Goal: Task Accomplishment & Management: Use online tool/utility

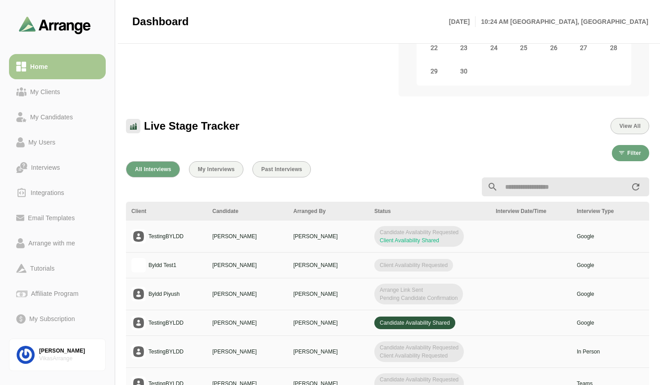
scroll to position [180, 0]
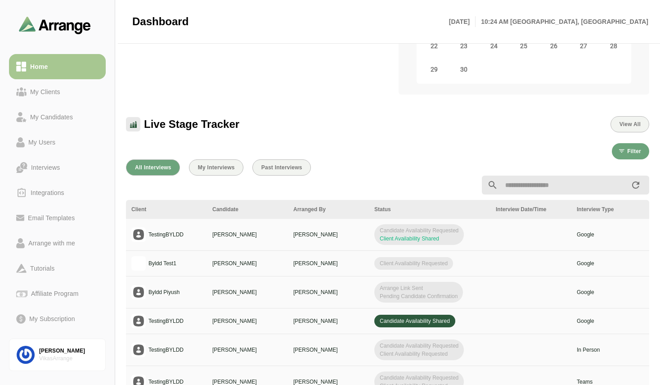
click at [426, 162] on div "All Interviews My Interviews Past Interviews" at bounding box center [387, 167] width 523 height 16
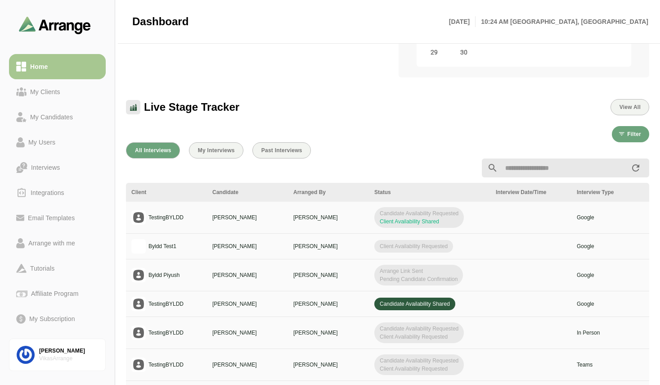
scroll to position [198, 0]
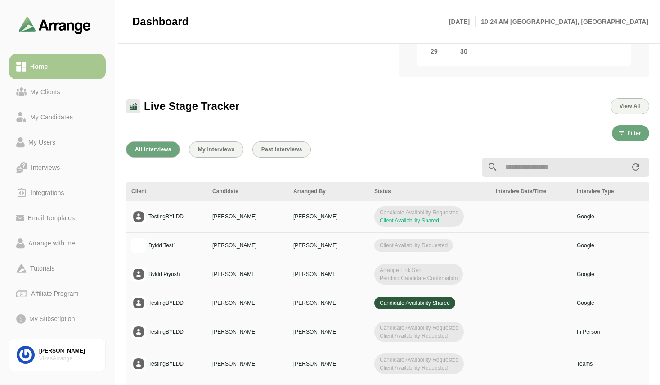
click at [468, 305] on div "Candidate Availability Shared" at bounding box center [429, 302] width 111 height 13
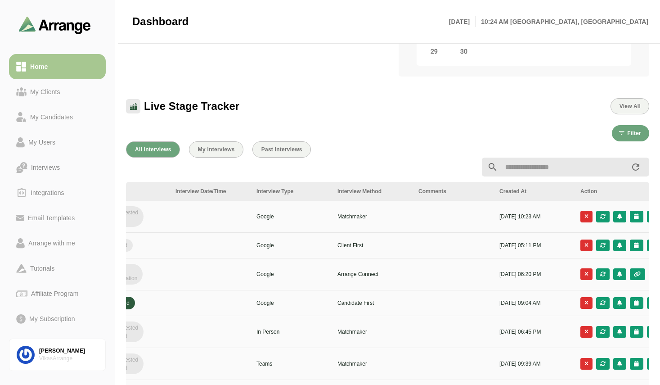
scroll to position [0, 337]
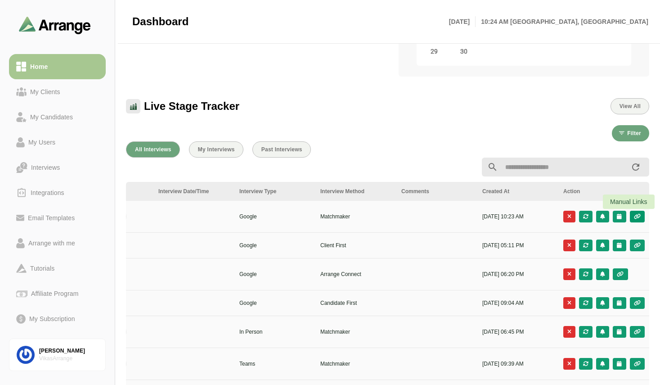
click at [637, 215] on icon "button" at bounding box center [637, 216] width 8 height 5
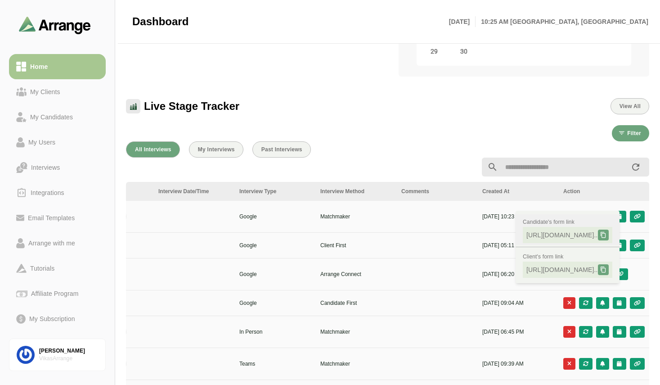
click at [606, 236] on icon at bounding box center [603, 235] width 6 height 6
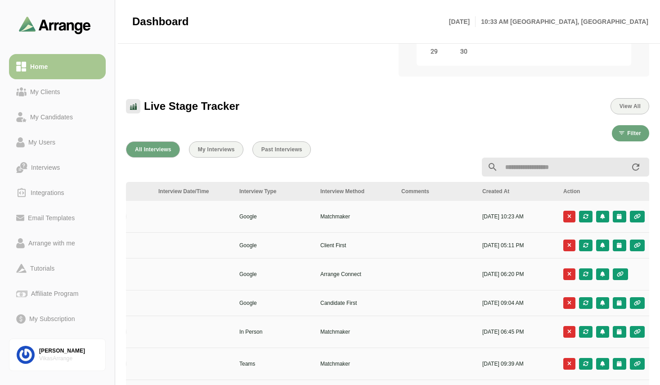
drag, startPoint x: 660, startPoint y: 112, endPoint x: 660, endPoint y: 139, distance: 27.9
click at [660, 139] on html "Home My Clients My Candidates My Users Interviews Integrations Email Templates …" at bounding box center [330, 178] width 660 height 753
click at [303, 259] on td "Google" at bounding box center [274, 274] width 81 height 32
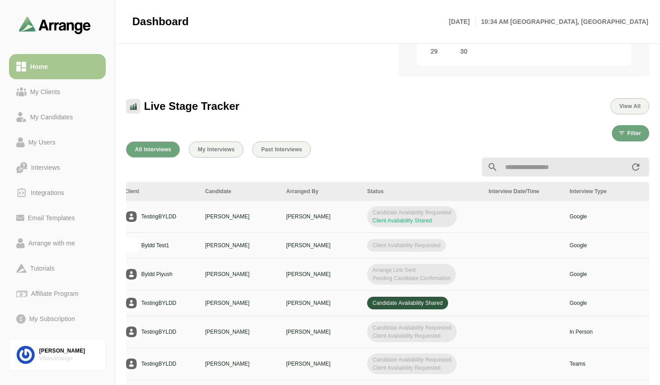
scroll to position [0, 0]
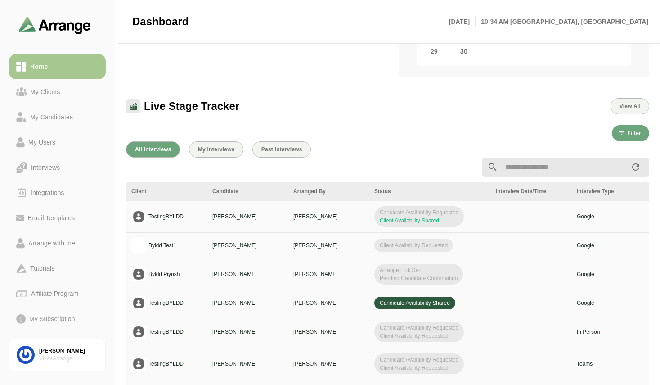
click at [63, 78] on link "Home" at bounding box center [57, 66] width 97 height 25
click at [54, 91] on div "My Clients" at bounding box center [45, 91] width 37 height 11
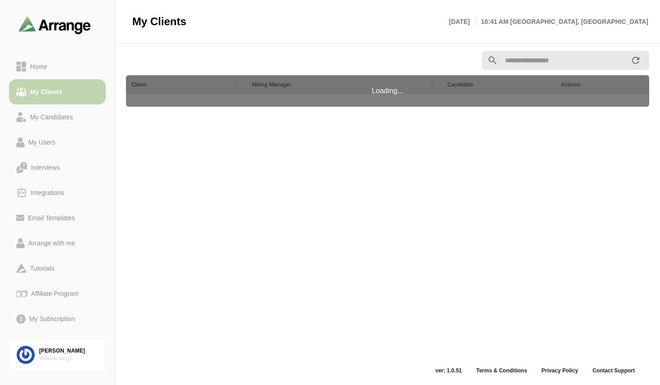
scroll to position [3, 0]
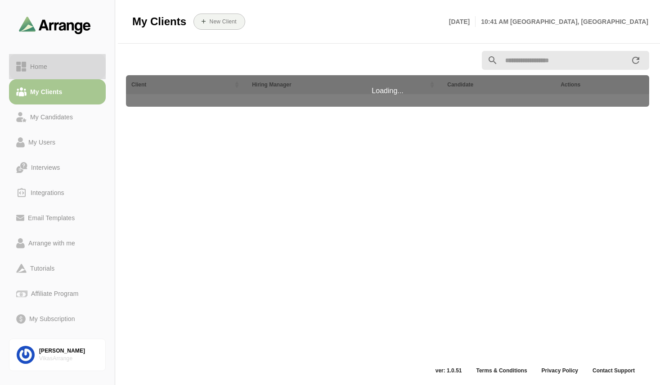
click at [54, 65] on div "Home" at bounding box center [57, 66] width 82 height 11
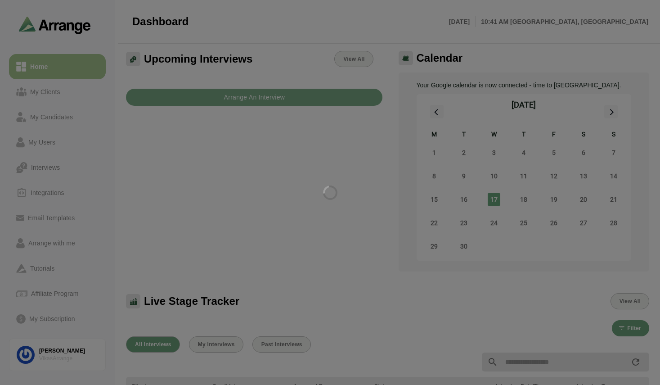
click at [235, 189] on div at bounding box center [330, 192] width 660 height 385
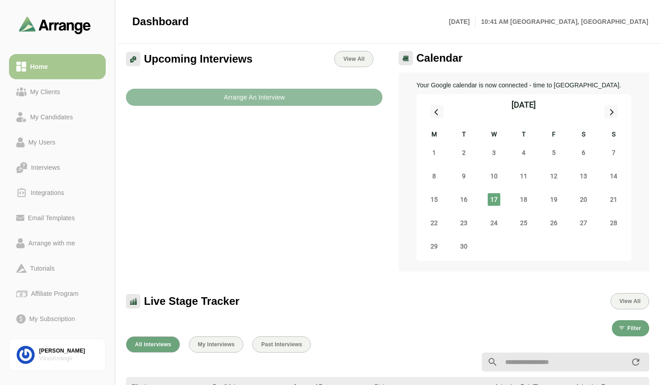
click at [259, 95] on b "Arrange An Interview" at bounding box center [254, 97] width 62 height 17
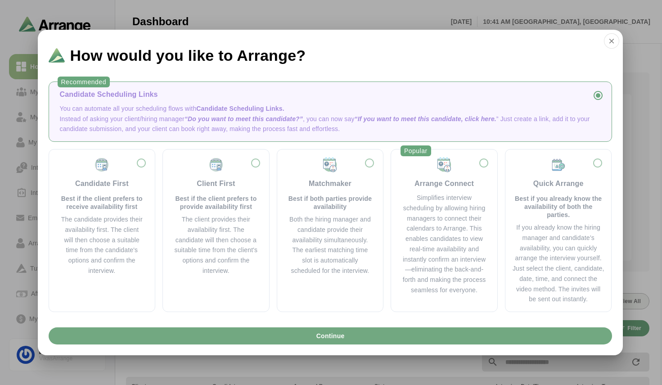
click at [310, 337] on button "Continue" at bounding box center [330, 335] width 563 height 17
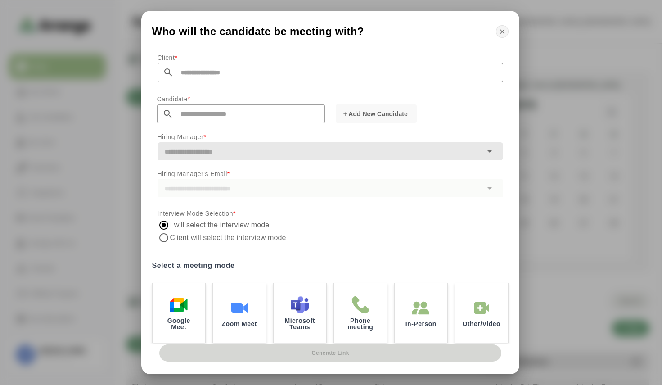
click at [500, 30] on icon "button" at bounding box center [502, 31] width 8 height 8
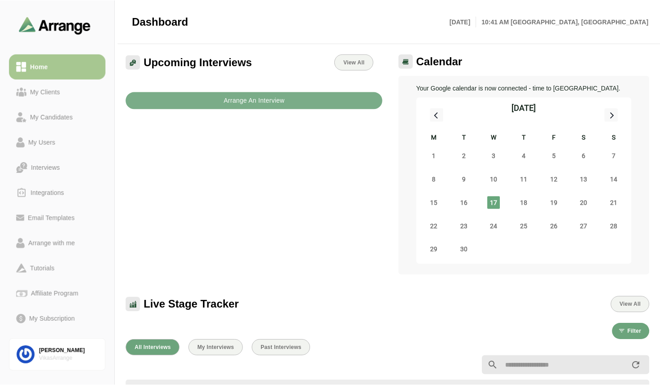
scroll to position [3, 0]
